Goal: Task Accomplishment & Management: Manage account settings

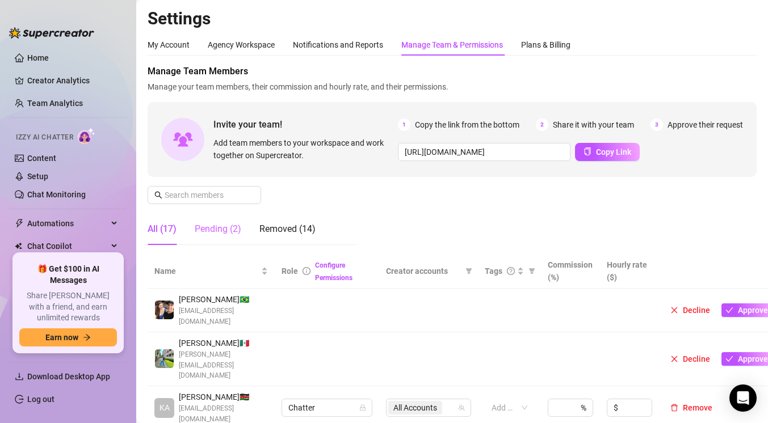
click at [236, 221] on div "Pending (2)" at bounding box center [218, 229] width 47 height 32
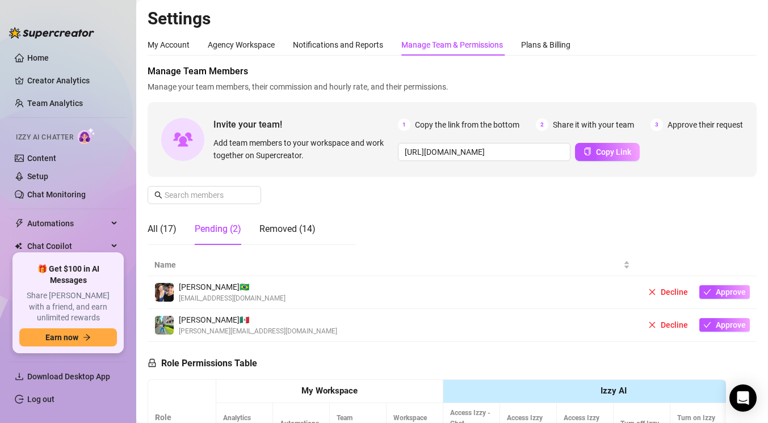
click at [231, 232] on div "Pending (2)" at bounding box center [218, 229] width 47 height 14
click at [737, 327] on span "Approve" at bounding box center [731, 325] width 30 height 9
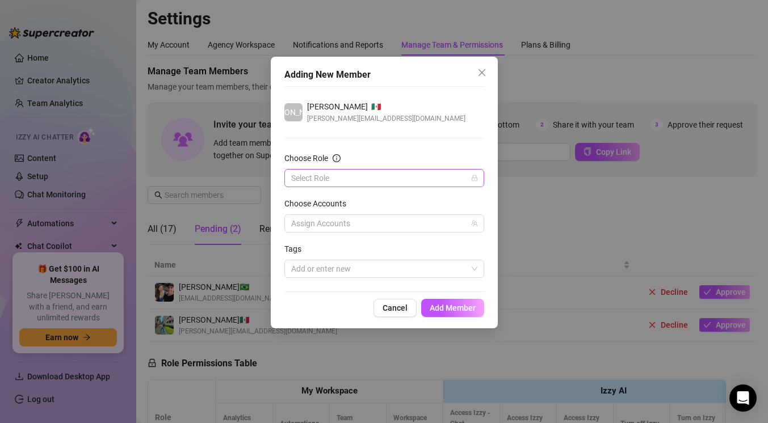
click at [374, 186] on input "Choose Role" at bounding box center [379, 178] width 176 height 17
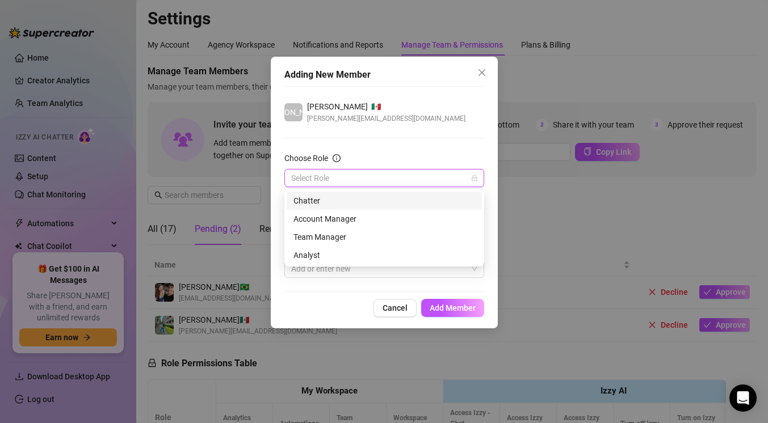
click at [354, 202] on div "Chatter" at bounding box center [384, 201] width 182 height 12
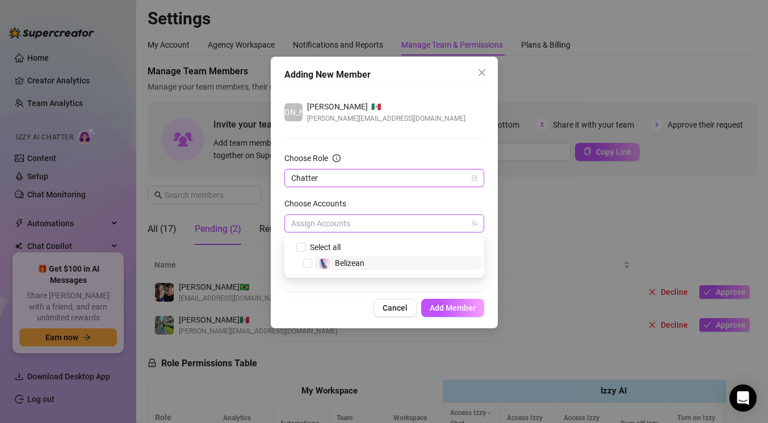
click at [385, 229] on div at bounding box center [378, 224] width 183 height 16
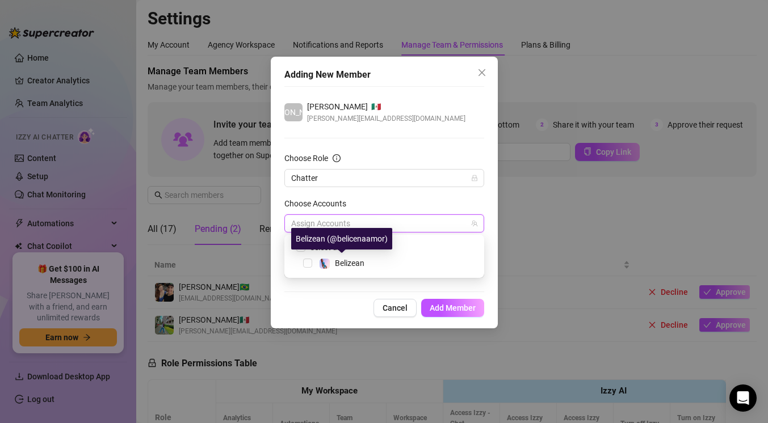
click at [308, 249] on div "Belizean (@belicenaamor)" at bounding box center [341, 239] width 101 height 22
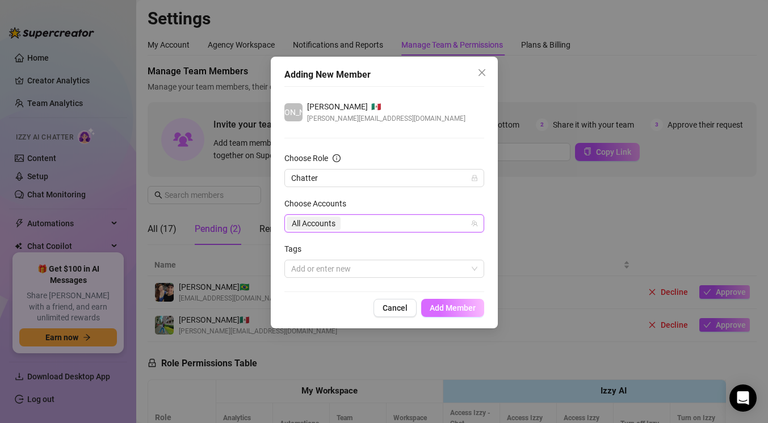
click at [455, 309] on span "Add Member" at bounding box center [453, 308] width 46 height 9
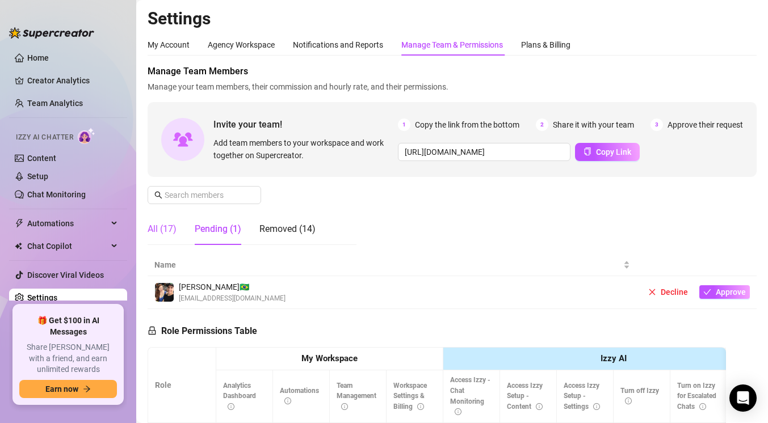
click at [163, 227] on div "All (17)" at bounding box center [162, 229] width 29 height 14
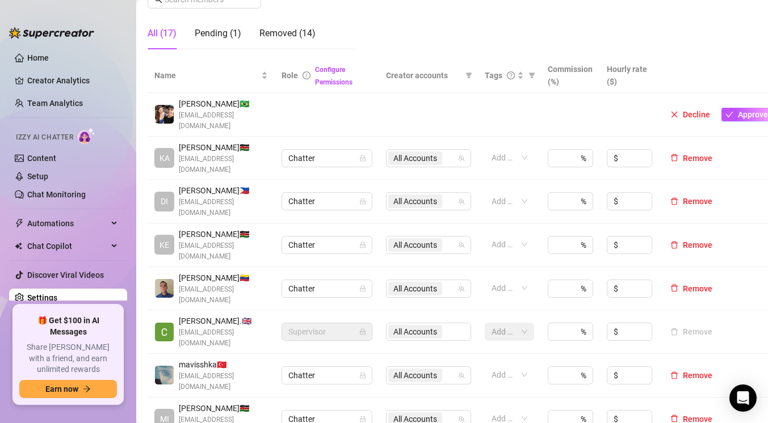
scroll to position [195, 0]
click at [690, 198] on span "Remove" at bounding box center [698, 202] width 30 height 9
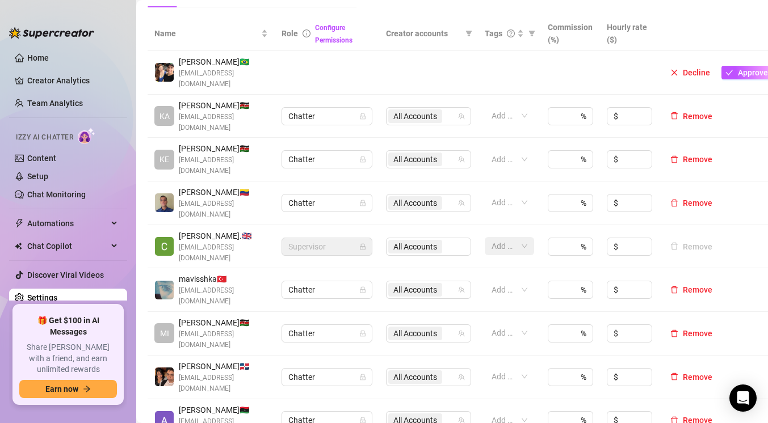
scroll to position [238, 0]
click at [692, 372] on span "Remove" at bounding box center [698, 376] width 30 height 9
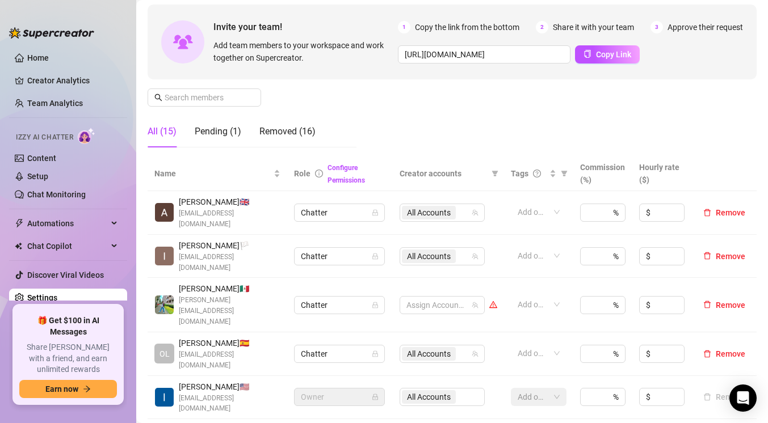
scroll to position [104, 0]
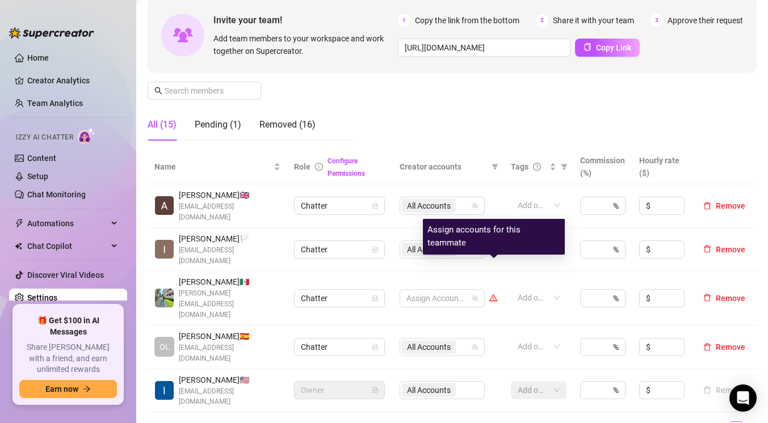
click at [494, 296] on icon "warning" at bounding box center [493, 298] width 6 height 5
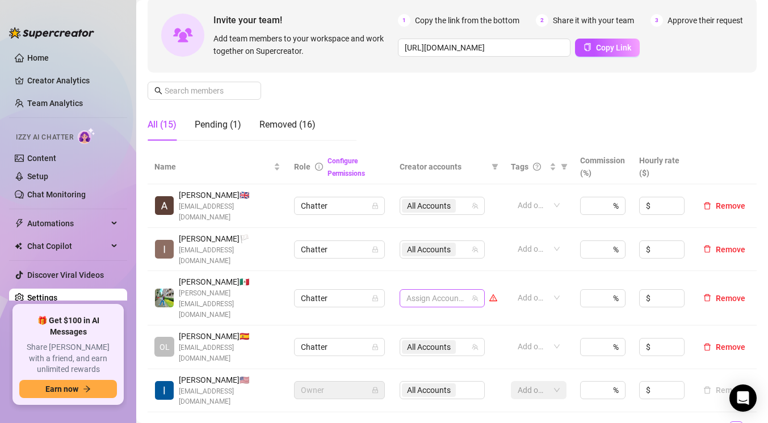
click at [446, 291] on div at bounding box center [436, 299] width 69 height 16
click at [416, 290] on input "Select all" at bounding box center [416, 289] width 9 height 9
checkbox input "true"
click at [469, 291] on div "All Accounts" at bounding box center [436, 299] width 69 height 16
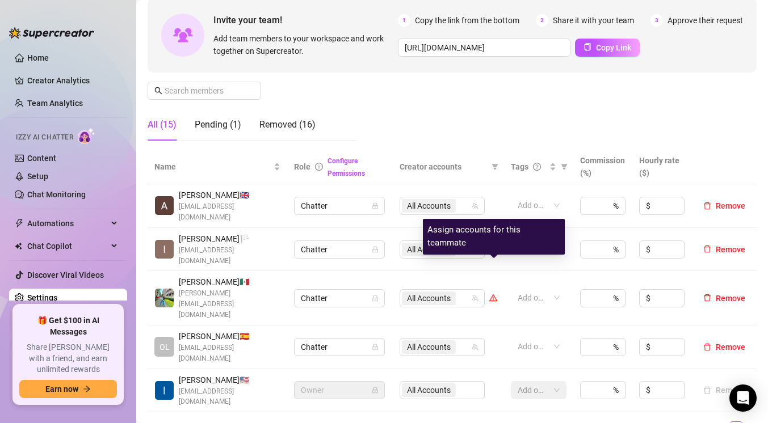
click at [495, 295] on icon "warning" at bounding box center [493, 298] width 8 height 7
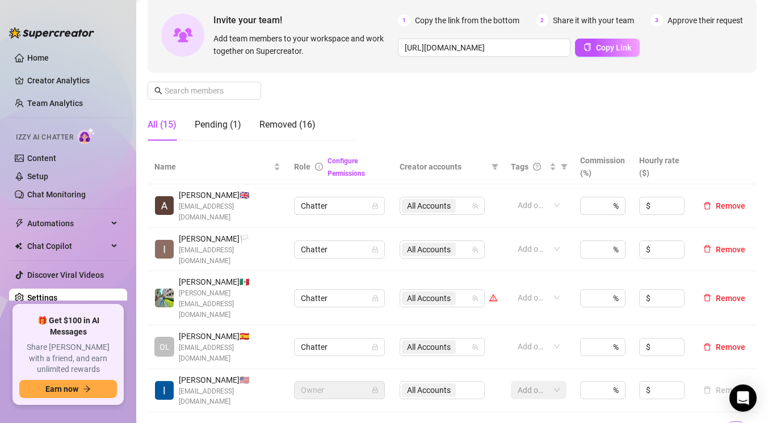
click at [493, 292] on div at bounding box center [493, 298] width 8 height 12
click at [493, 296] on icon "warning" at bounding box center [493, 298] width 6 height 5
click at [426, 292] on span "All Accounts" at bounding box center [429, 298] width 44 height 12
click at [458, 291] on div "All Accounts" at bounding box center [430, 299] width 56 height 16
click at [468, 291] on div "All Accounts" at bounding box center [436, 299] width 69 height 16
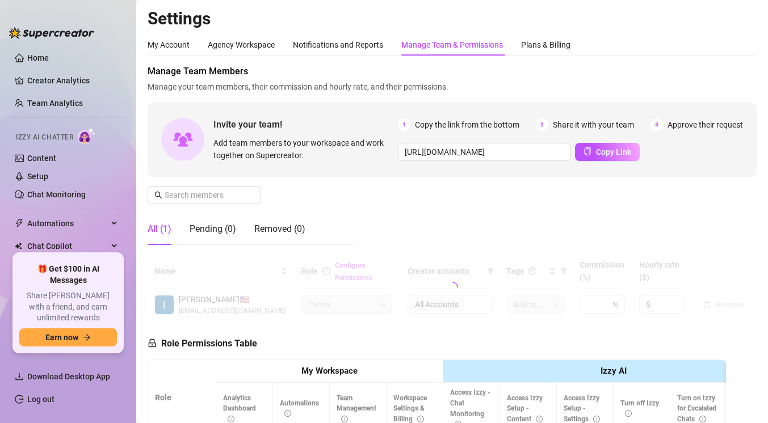
click at [460, 52] on div "Manage Team & Permissions" at bounding box center [452, 45] width 102 height 22
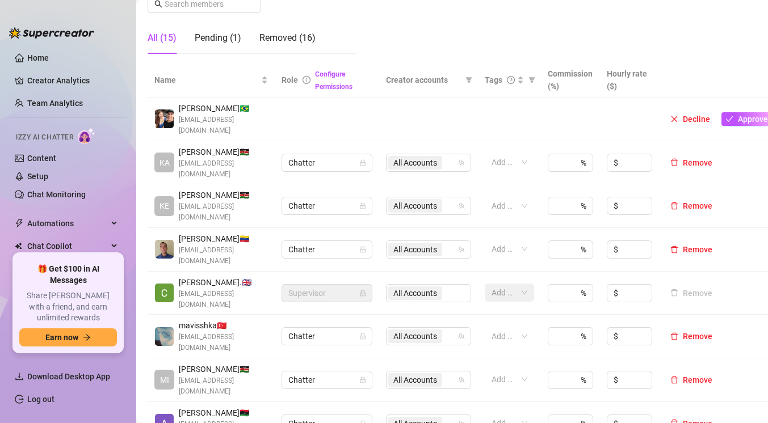
scroll to position [196, 0]
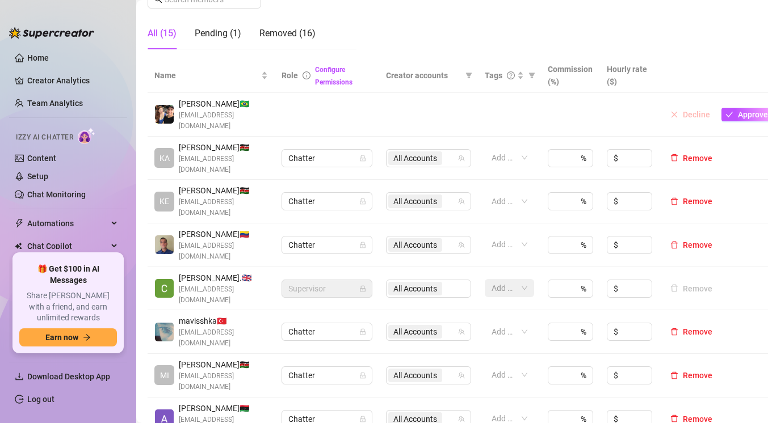
click at [681, 112] on button "Decline" at bounding box center [690, 115] width 49 height 14
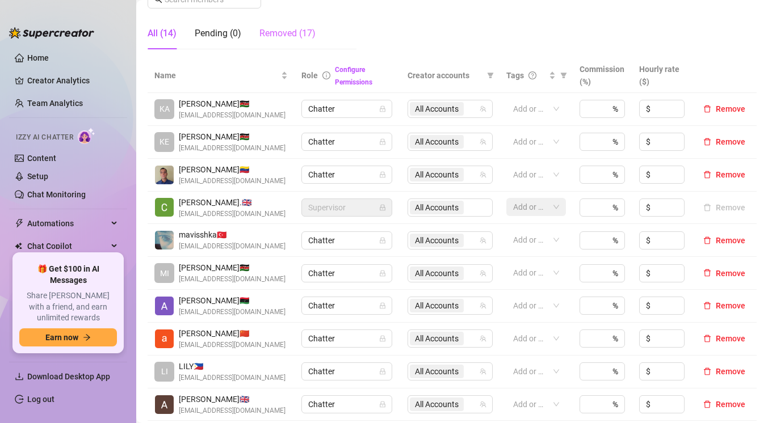
click at [287, 49] on div "Removed (17)" at bounding box center [287, 34] width 56 height 32
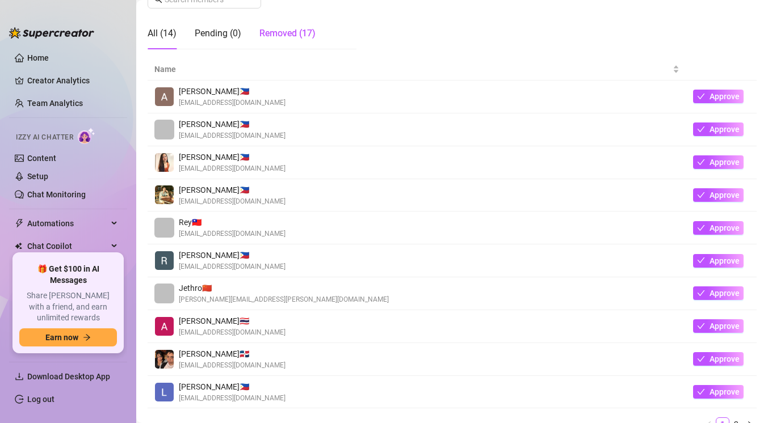
click at [306, 40] on div "Removed (17)" at bounding box center [287, 34] width 56 height 14
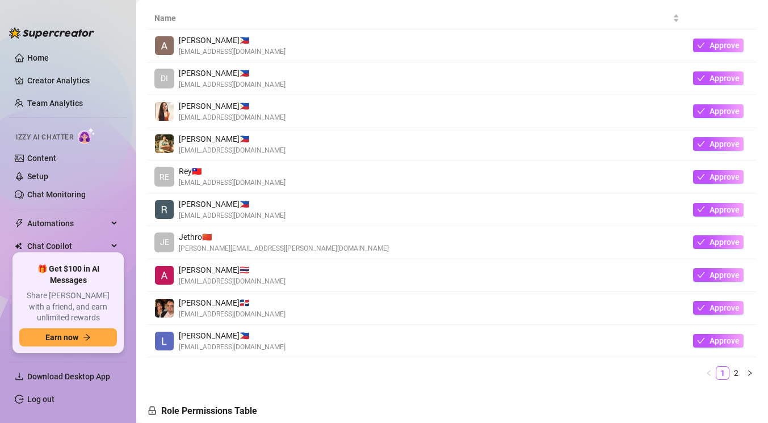
scroll to position [237, 0]
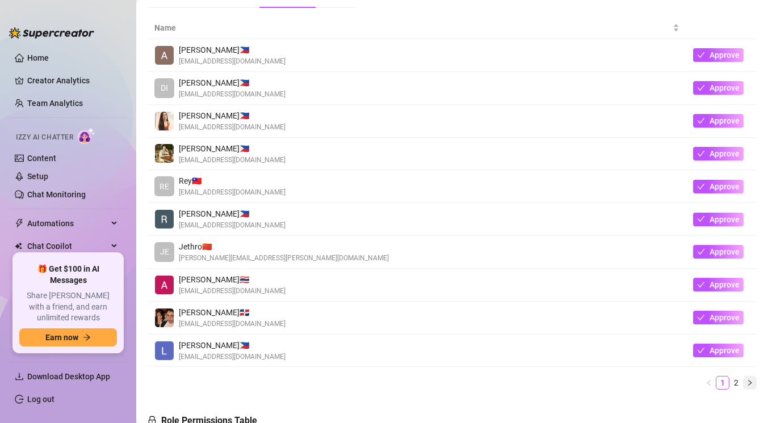
click at [749, 384] on icon "right" at bounding box center [749, 383] width 7 height 7
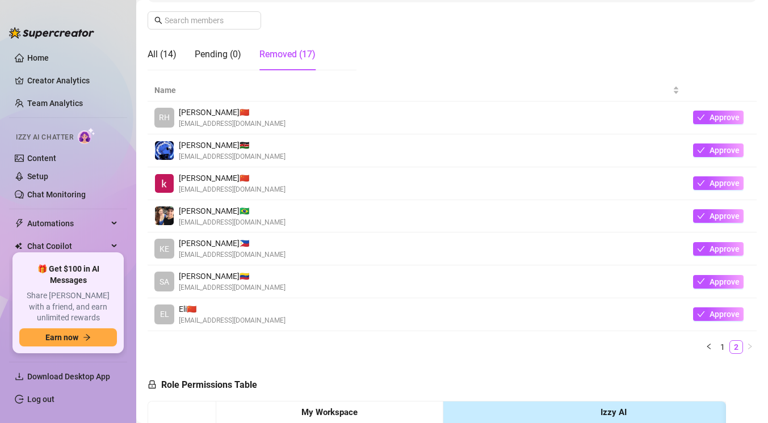
scroll to position [169, 0]
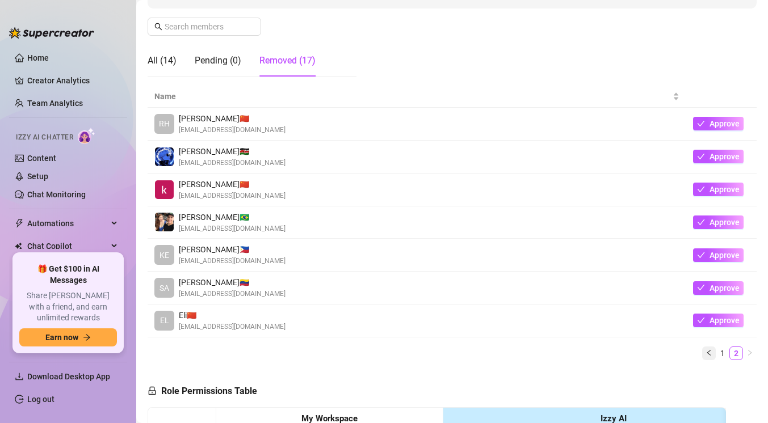
click at [712, 354] on icon "left" at bounding box center [708, 353] width 7 height 7
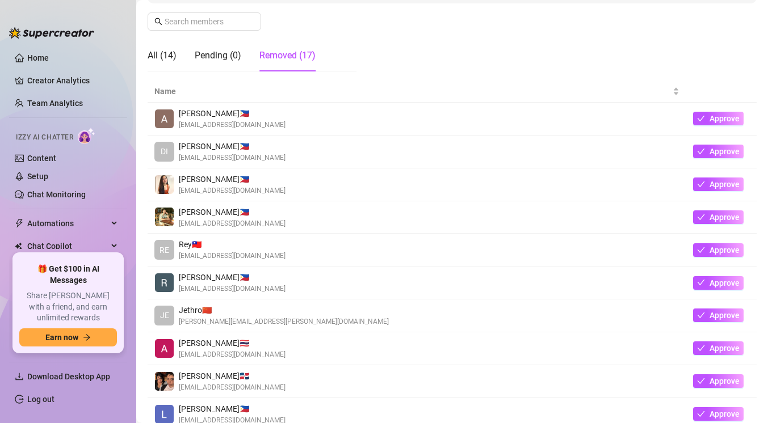
scroll to position [132, 0]
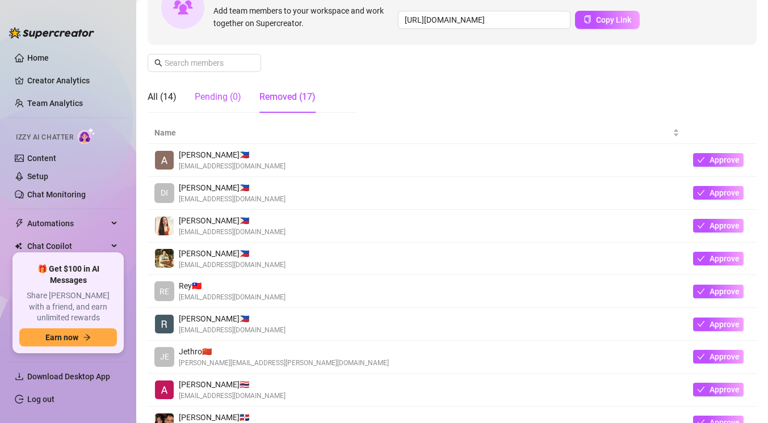
click at [221, 94] on div "Pending (0)" at bounding box center [218, 97] width 47 height 14
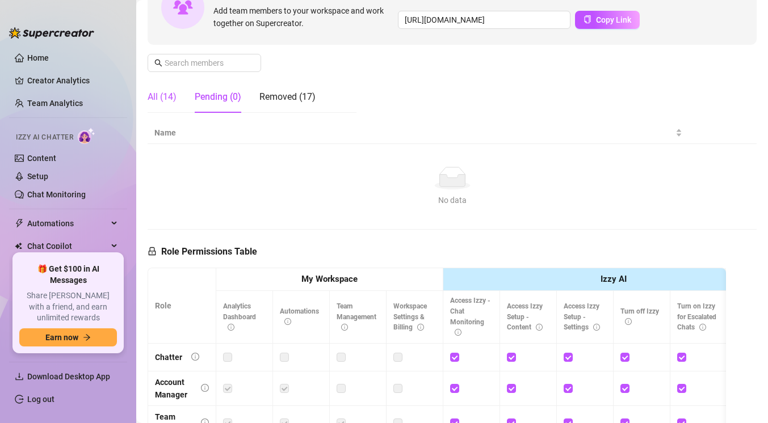
click at [165, 95] on div "All (14)" at bounding box center [162, 97] width 29 height 14
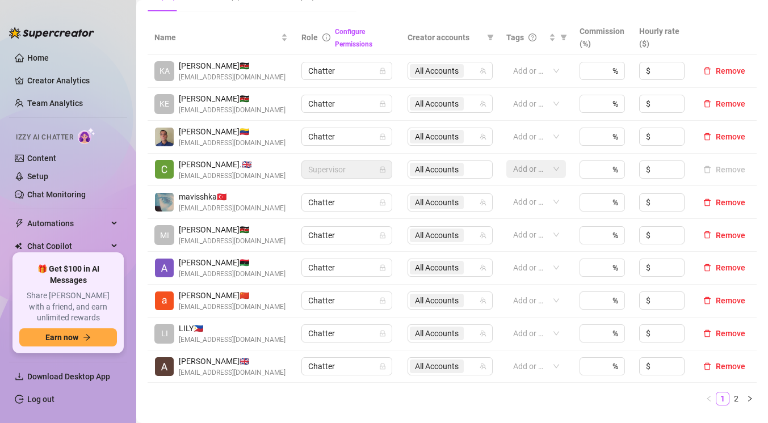
scroll to position [234, 0]
click at [749, 397] on icon "right" at bounding box center [749, 398] width 7 height 7
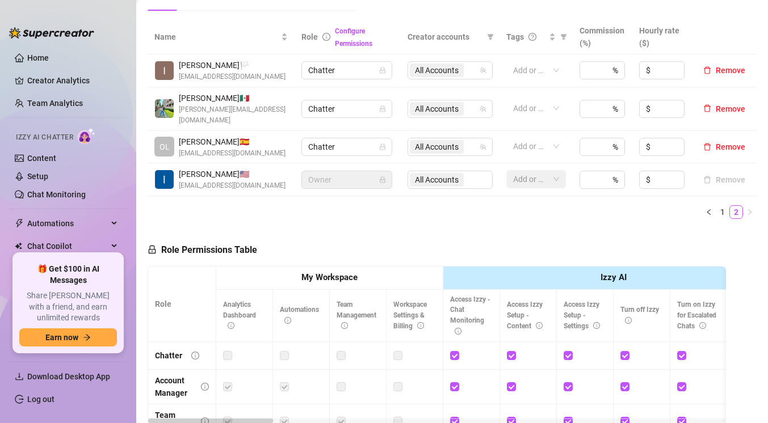
scroll to position [184, 0]
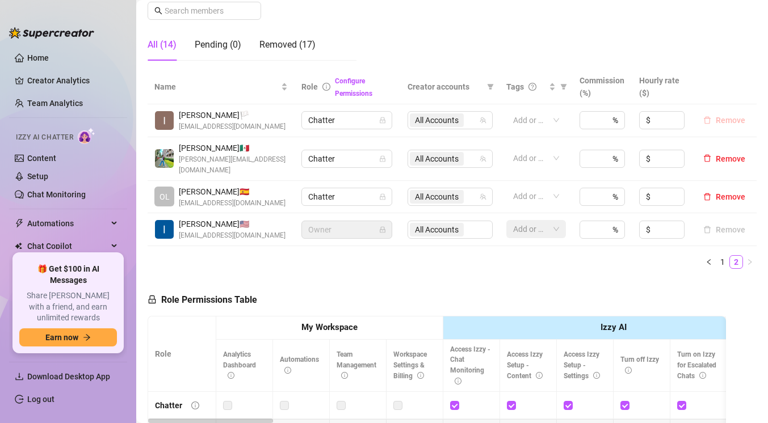
click at [724, 122] on span "Remove" at bounding box center [731, 120] width 30 height 9
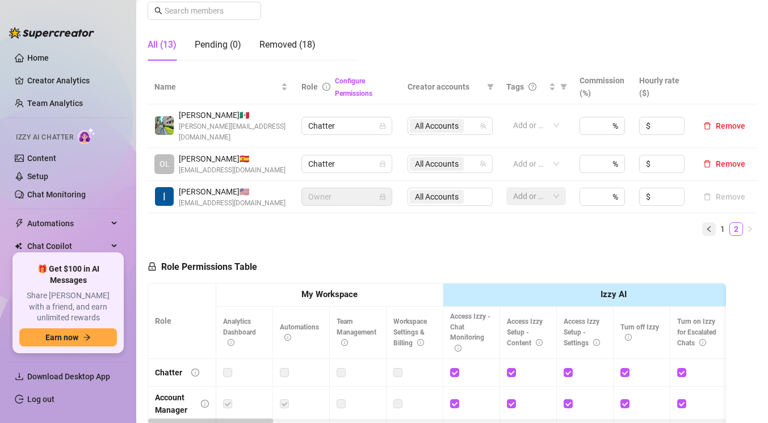
click at [708, 226] on icon "left" at bounding box center [708, 229] width 3 height 6
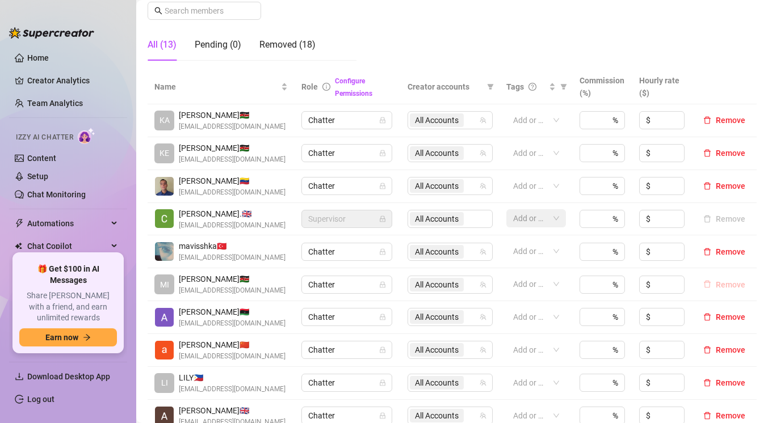
click at [729, 283] on span "Remove" at bounding box center [731, 284] width 30 height 9
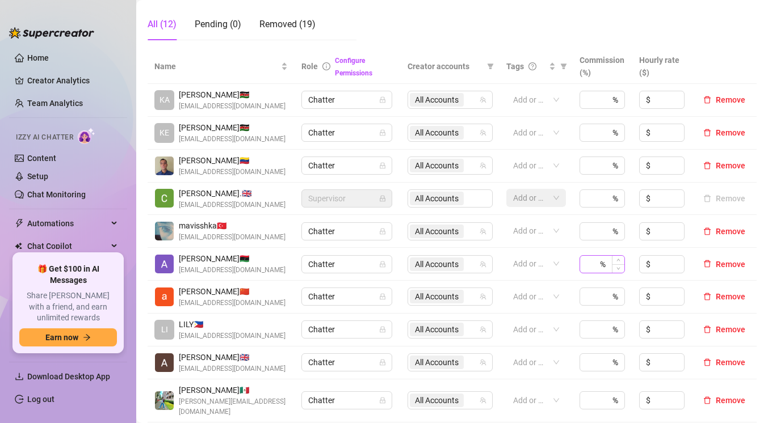
scroll to position [209, 0]
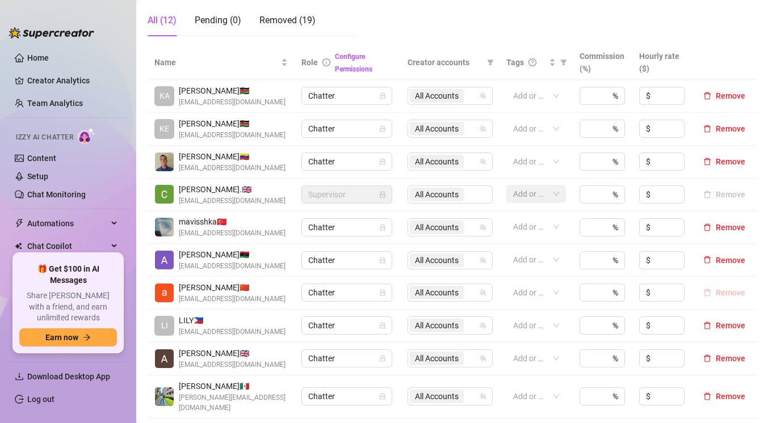
click at [715, 296] on button "Remove" at bounding box center [724, 293] width 51 height 14
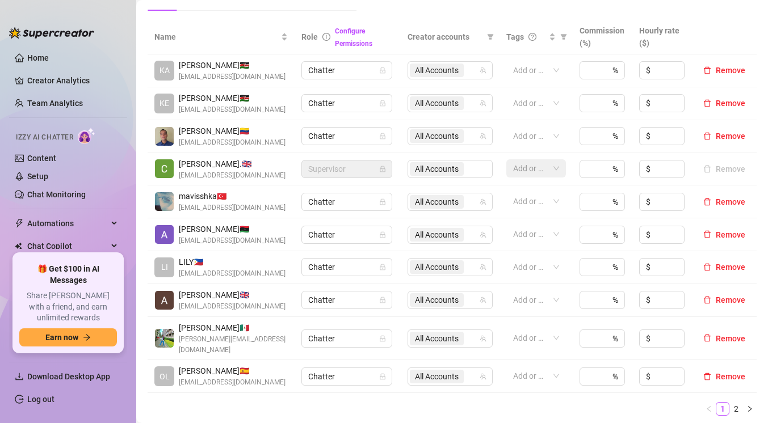
scroll to position [236, 0]
click at [750, 405] on icon "right" at bounding box center [749, 408] width 7 height 7
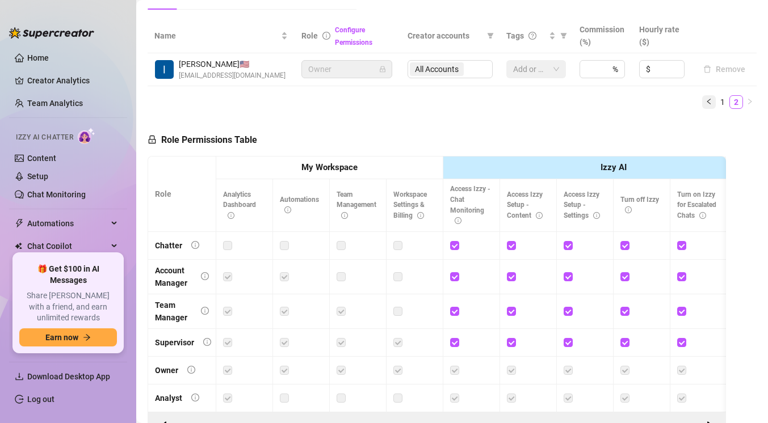
click at [711, 100] on icon "left" at bounding box center [708, 101] width 7 height 7
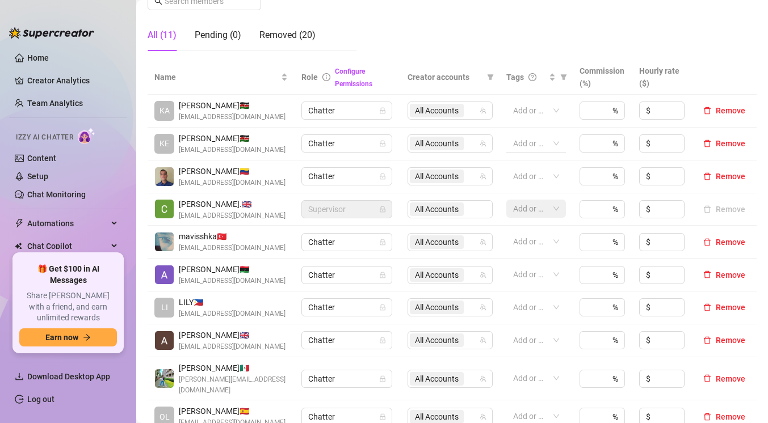
scroll to position [184, 0]
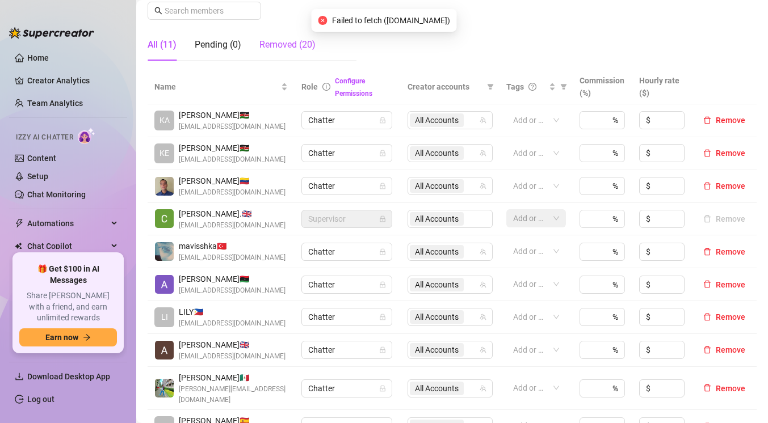
click at [293, 46] on div "Removed (20)" at bounding box center [287, 45] width 56 height 14
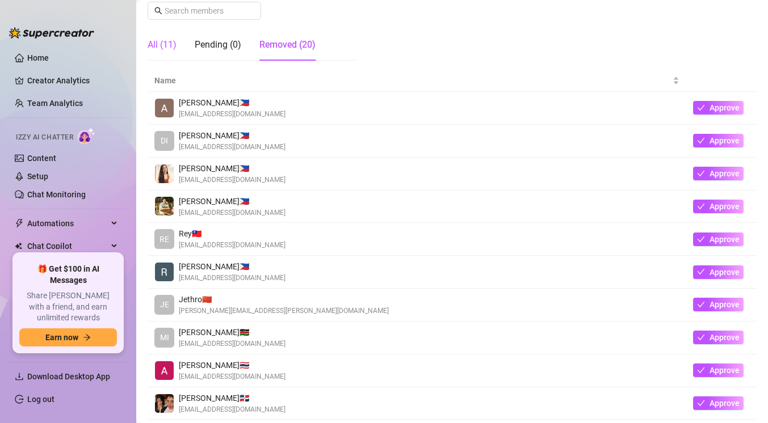
click at [165, 48] on div "All (11)" at bounding box center [162, 45] width 29 height 14
